Goal: Task Accomplishment & Management: Use online tool/utility

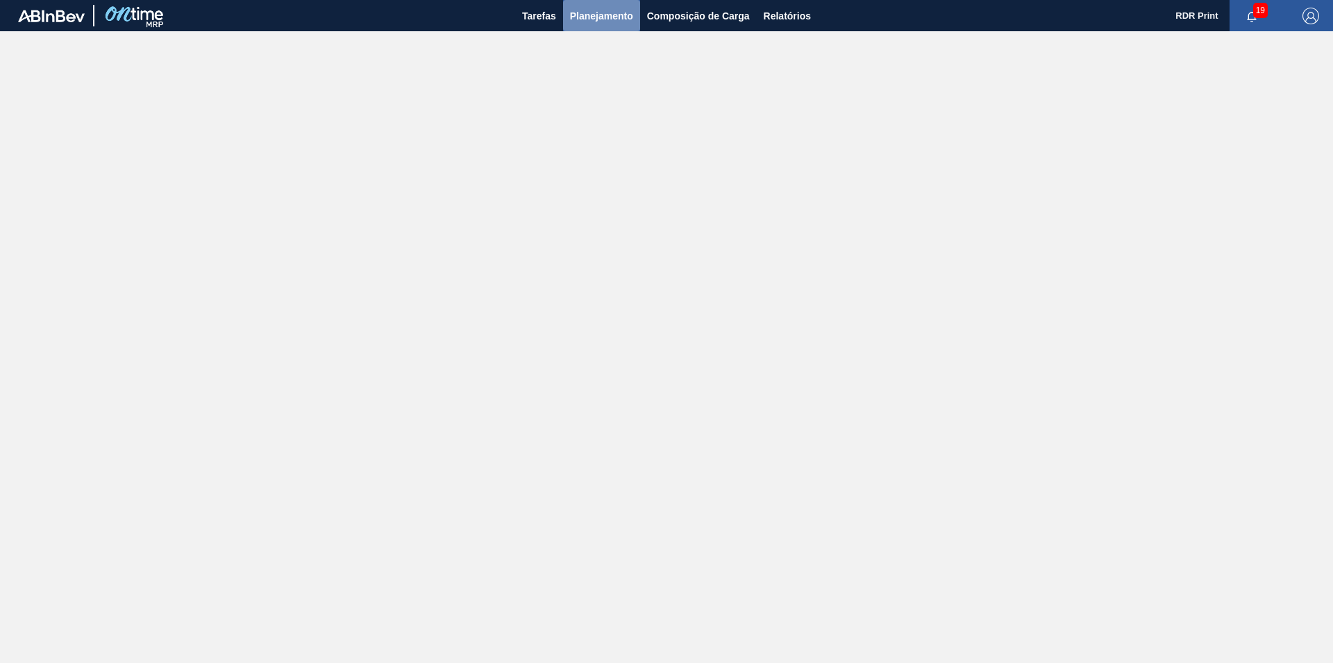
click at [599, 24] on button "Planejamento" at bounding box center [601, 15] width 77 height 31
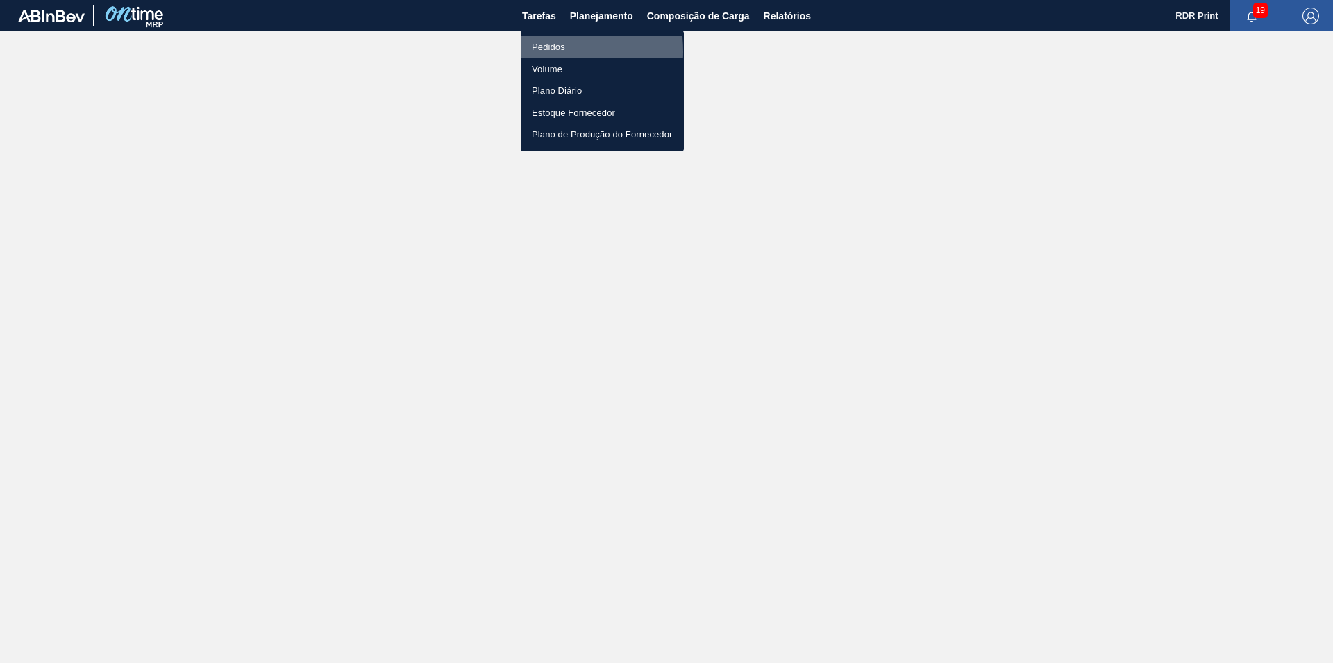
click at [532, 51] on li "Pedidos" at bounding box center [602, 47] width 163 height 22
